Goal: Check status: Check status

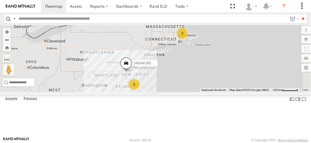
click at [0, 0] on link at bounding box center [0, 0] width 0 height 0
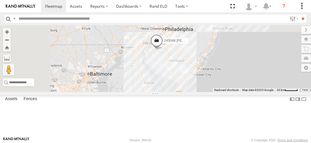
drag, startPoint x: 180, startPoint y: 73, endPoint x: 292, endPoint y: 106, distance: 116.1
click at [292, 92] on div "245048 [PERSON_NAME] 2" at bounding box center [155, 58] width 311 height 67
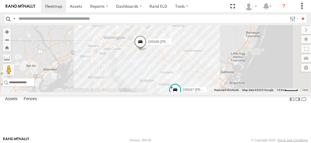
drag, startPoint x: 255, startPoint y: 128, endPoint x: 248, endPoint y: 82, distance: 46.1
click at [249, 83] on div "245048 [PERSON_NAME] 245047 [PERSON_NAME] Keyboard shortcuts Map Data Map data …" at bounding box center [155, 58] width 311 height 67
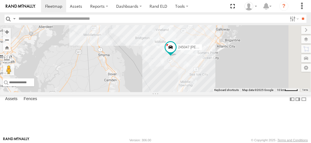
drag, startPoint x: 248, startPoint y: 91, endPoint x: 242, endPoint y: 22, distance: 68.8
click at [242, 24] on body at bounding box center [155, 71] width 311 height 143
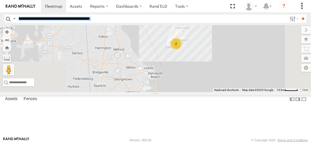
drag, startPoint x: 241, startPoint y: 25, endPoint x: 241, endPoint y: 51, distance: 26.8
click at [241, 51] on body at bounding box center [155, 71] width 311 height 143
click at [0, 0] on link at bounding box center [0, 0] width 0 height 0
